Goal: Task Accomplishment & Management: Use online tool/utility

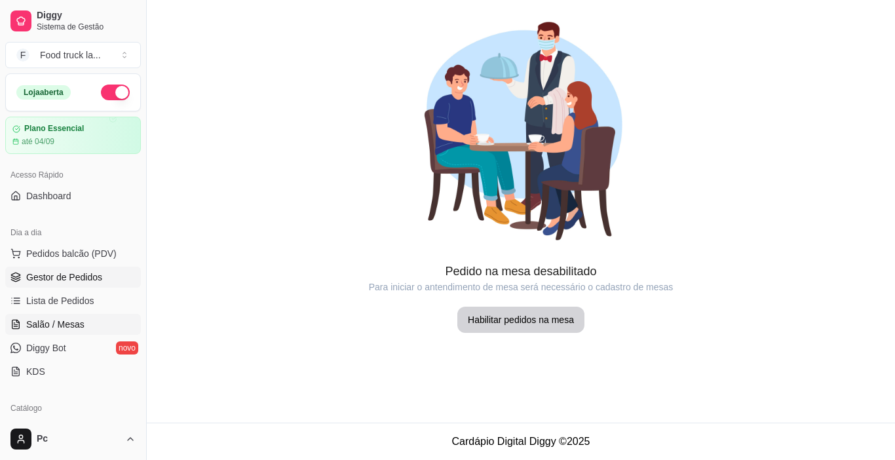
click at [88, 277] on span "Gestor de Pedidos" at bounding box center [64, 277] width 76 height 13
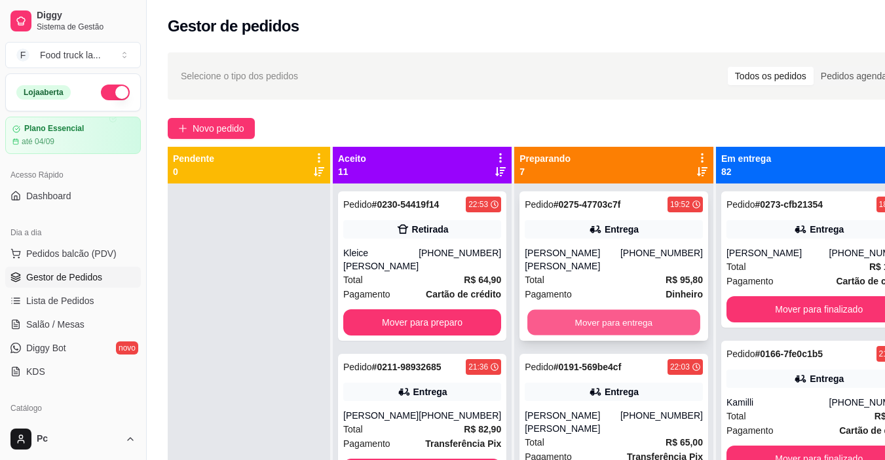
click at [566, 310] on button "Mover para entrega" at bounding box center [613, 323] width 173 height 26
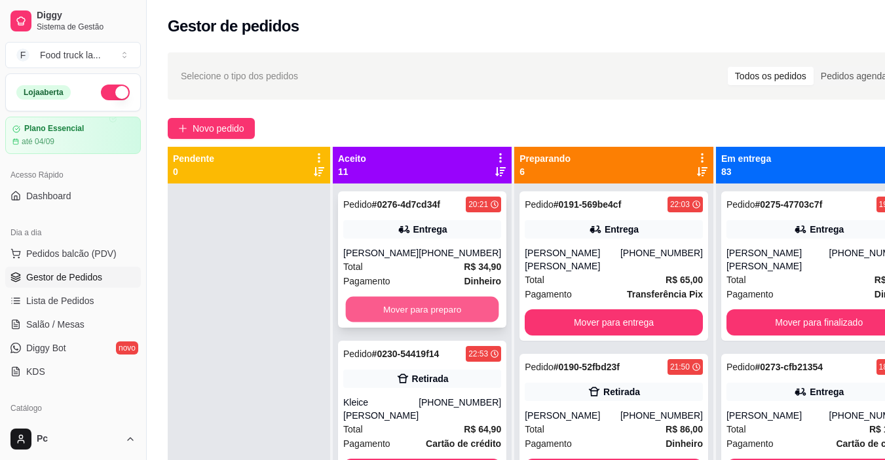
click at [457, 306] on button "Mover para preparo" at bounding box center [422, 310] width 153 height 26
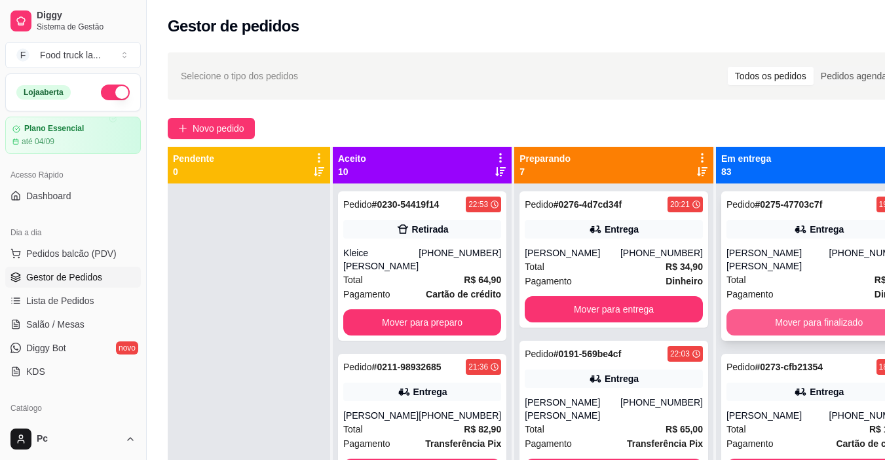
click at [734, 311] on button "Mover para finalizado" at bounding box center [819, 322] width 185 height 26
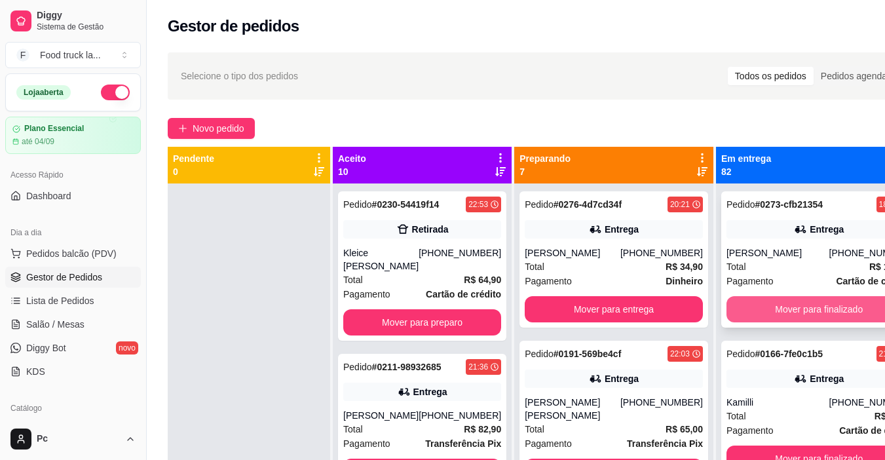
click at [797, 318] on button "Mover para finalizado" at bounding box center [819, 309] width 185 height 26
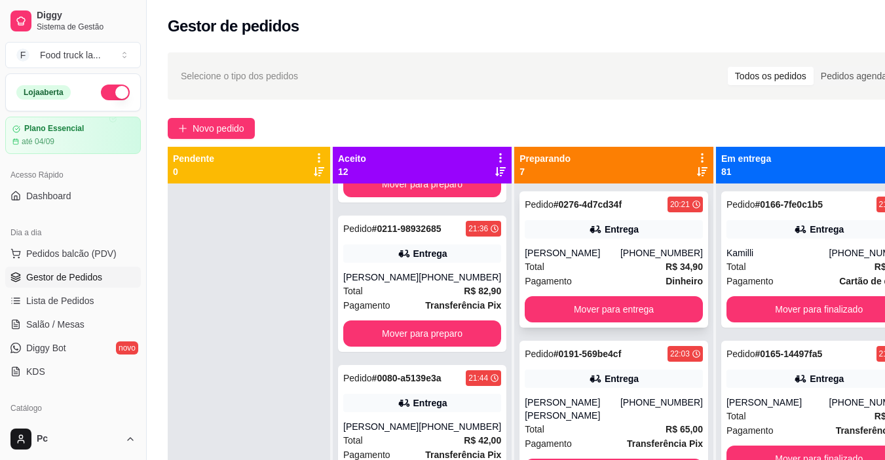
scroll to position [131, 0]
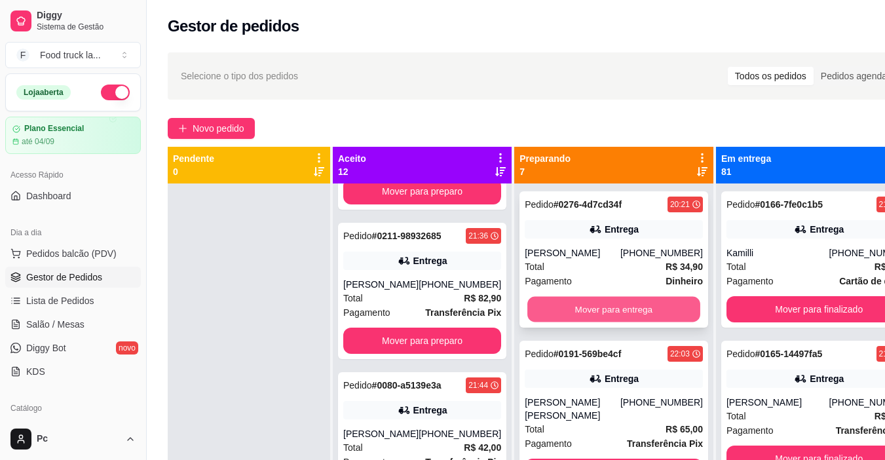
click at [583, 309] on button "Mover para entrega" at bounding box center [613, 310] width 173 height 26
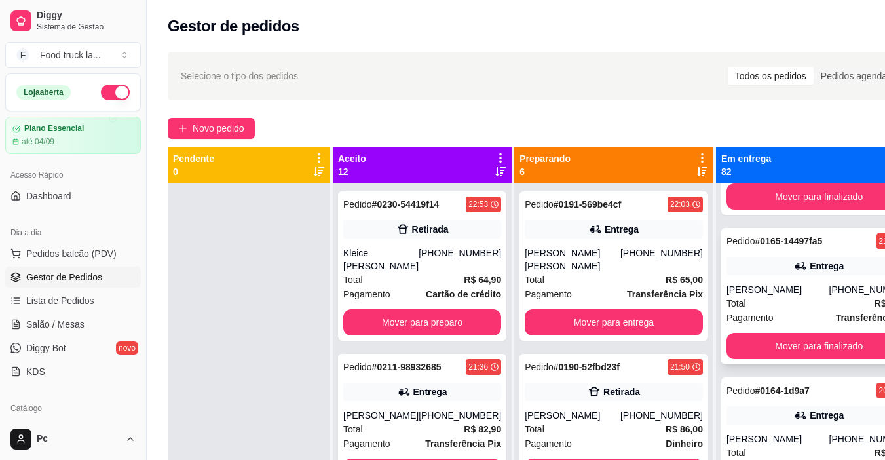
scroll to position [0, 0]
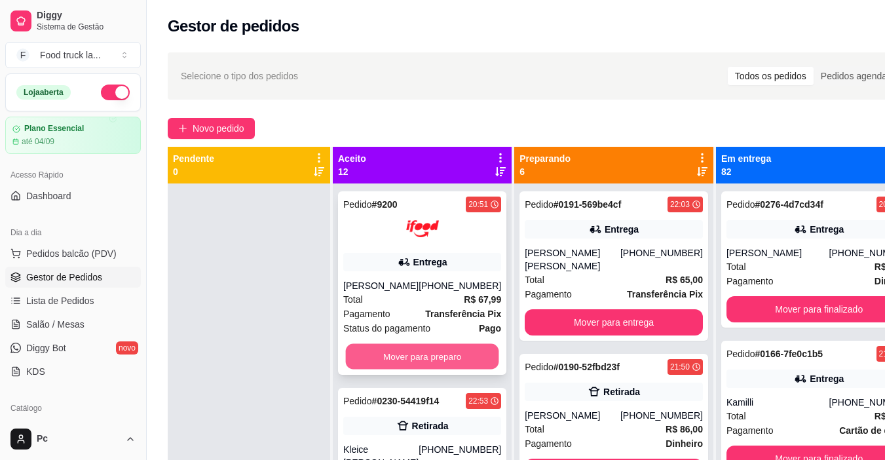
click at [470, 351] on button "Mover para preparo" at bounding box center [422, 357] width 153 height 26
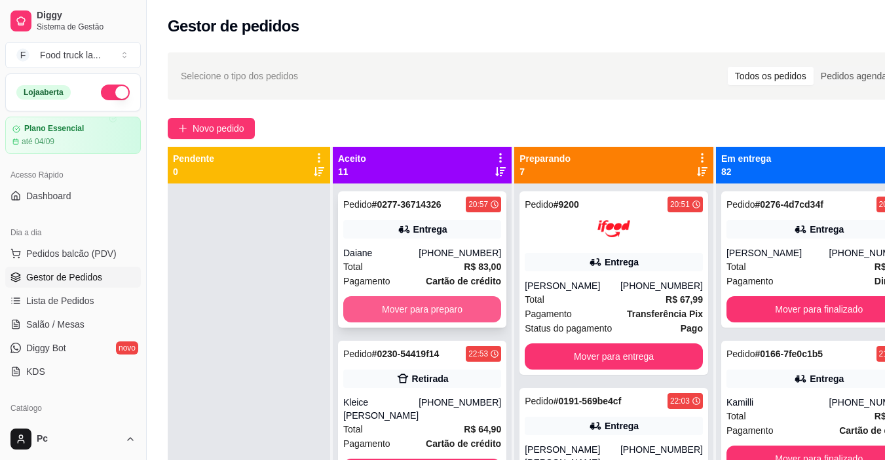
click at [435, 306] on button "Mover para preparo" at bounding box center [422, 309] width 158 height 26
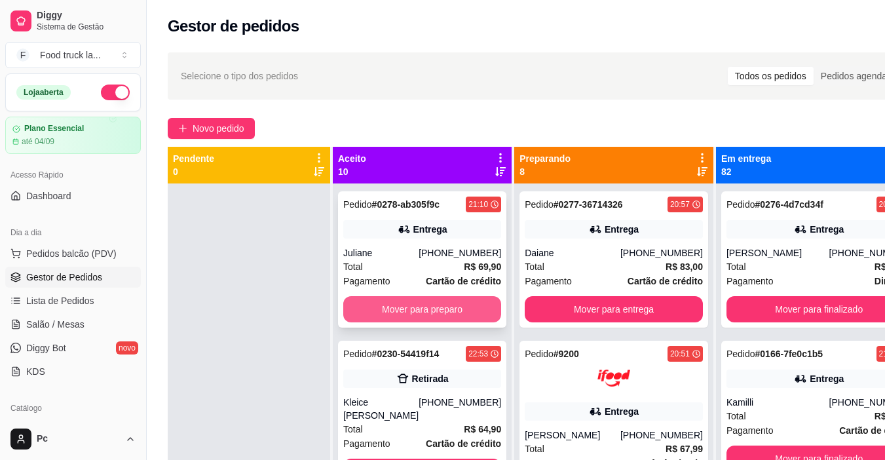
click at [372, 300] on button "Mover para preparo" at bounding box center [422, 309] width 158 height 26
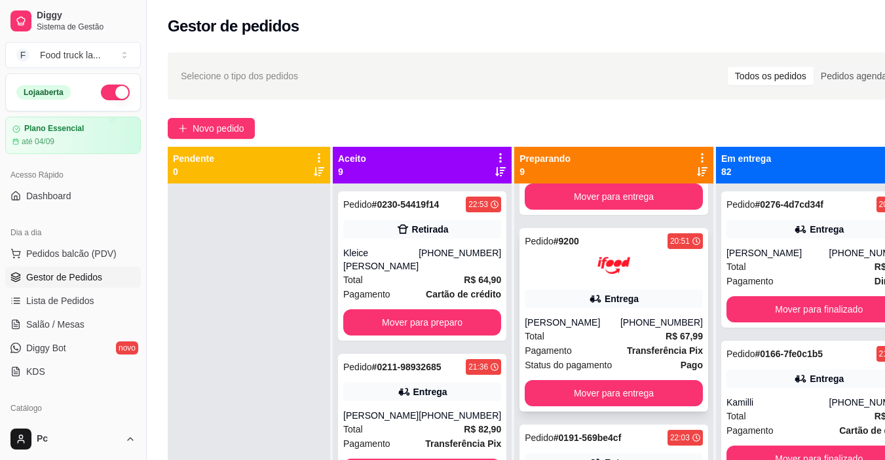
scroll to position [328, 0]
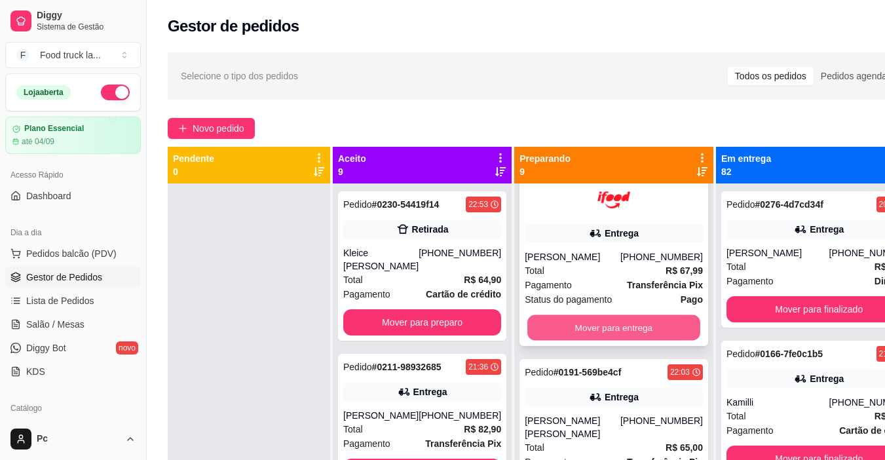
click at [564, 324] on button "Mover para entrega" at bounding box center [613, 328] width 173 height 26
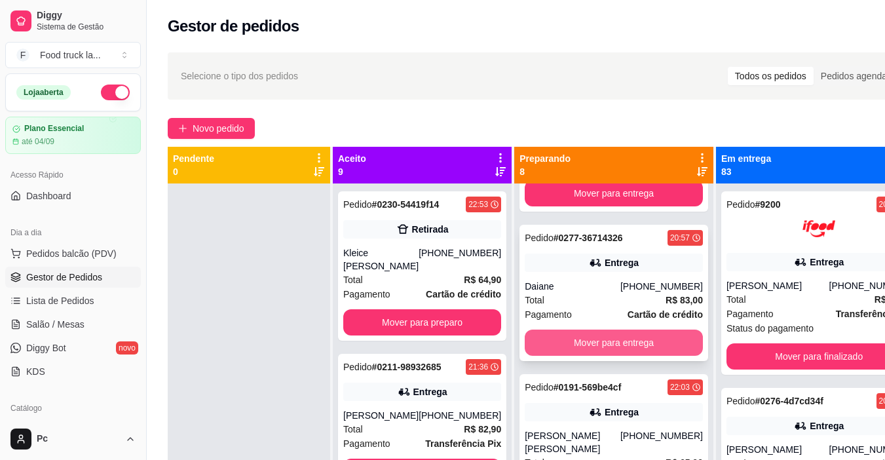
scroll to position [131, 0]
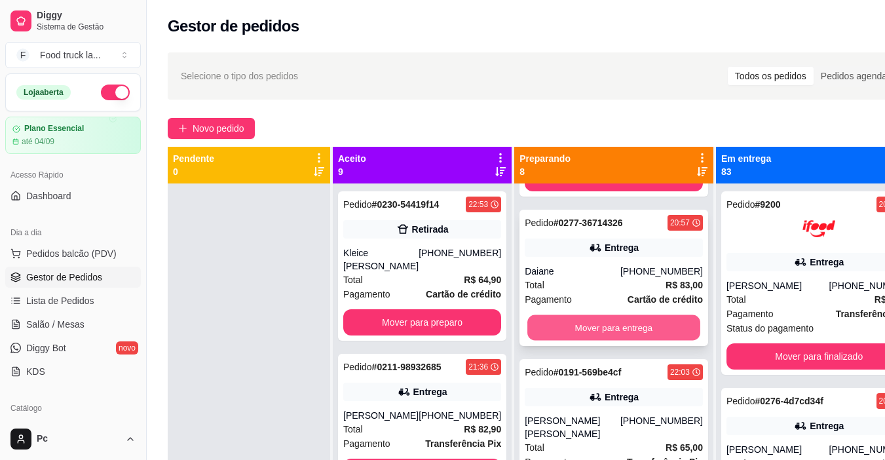
click at [625, 327] on button "Mover para entrega" at bounding box center [613, 328] width 173 height 26
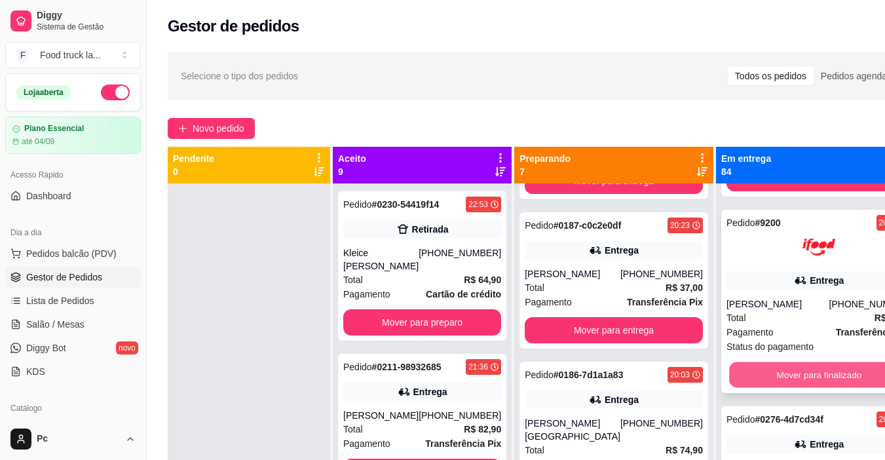
click at [799, 378] on button "Mover para finalizado" at bounding box center [819, 375] width 180 height 26
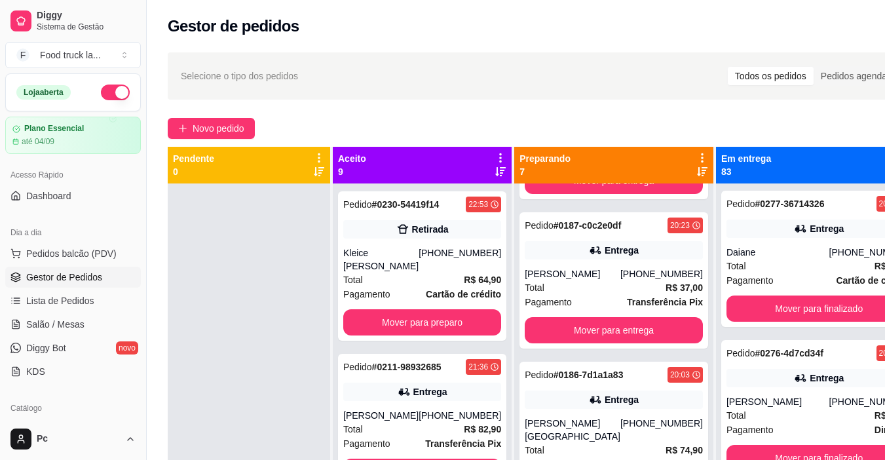
scroll to position [0, 0]
click at [755, 447] on button "Mover para finalizado" at bounding box center [819, 458] width 185 height 26
